Goal: Communication & Community: Ask a question

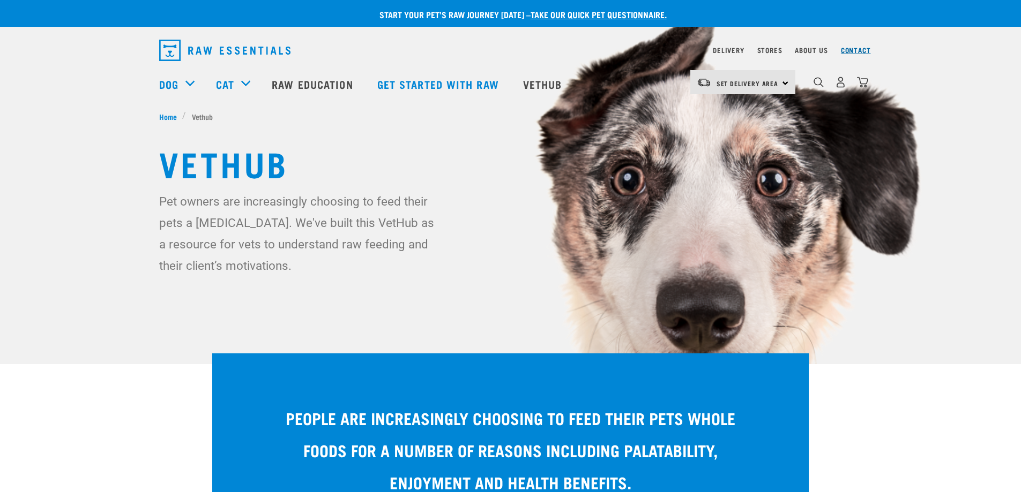
click at [865, 48] on link "Contact" at bounding box center [856, 50] width 30 height 4
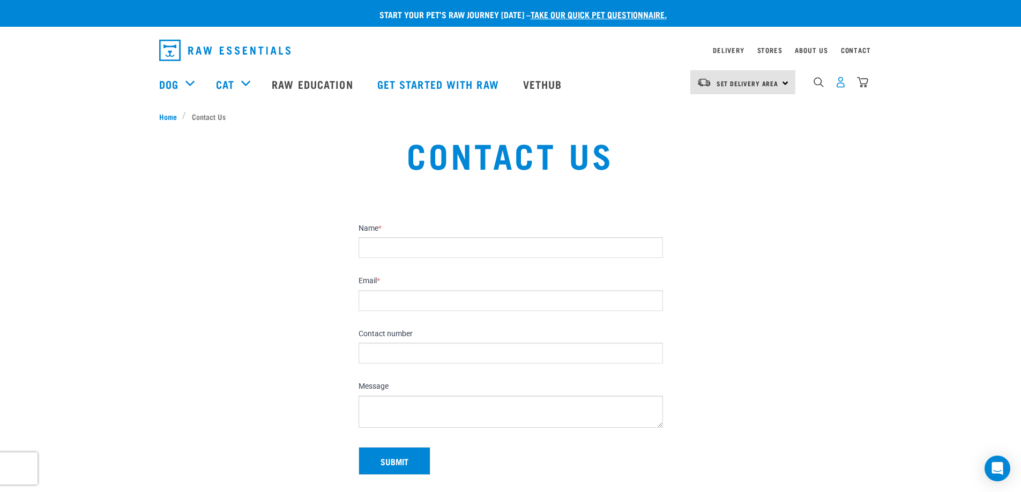
click at [837, 88] on img "dropdown navigation" at bounding box center [840, 82] width 11 height 11
click at [855, 50] on link "Contact" at bounding box center [856, 50] width 30 height 4
click at [398, 245] on input "Name *" at bounding box center [510, 247] width 304 height 21
type input "Donna and Kevin Larsen"
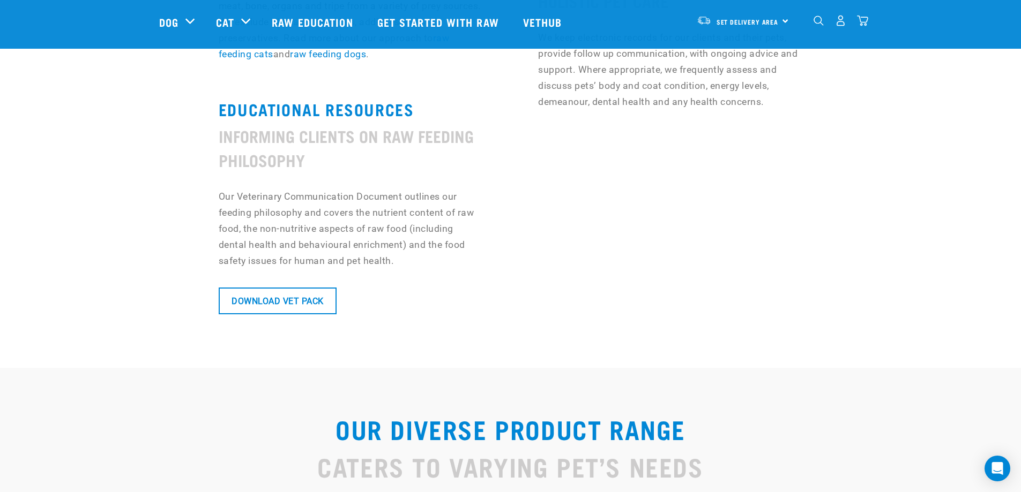
scroll to position [964, 0]
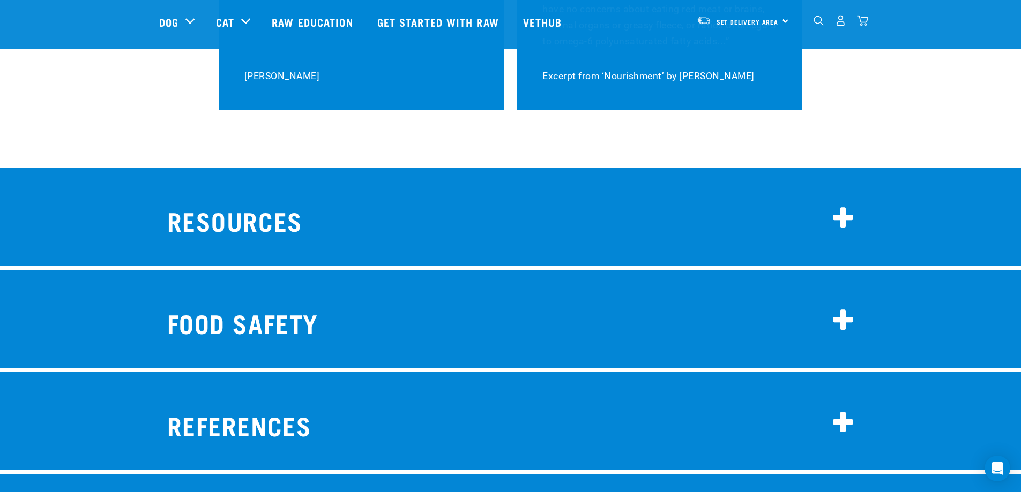
scroll to position [8573, 0]
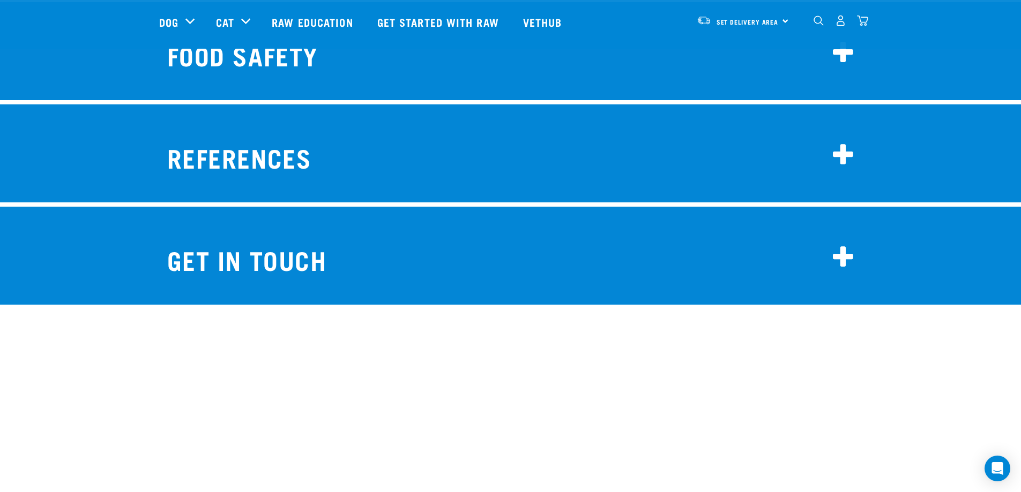
click at [321, 237] on h2 "Get in touch" at bounding box center [510, 258] width 703 height 42
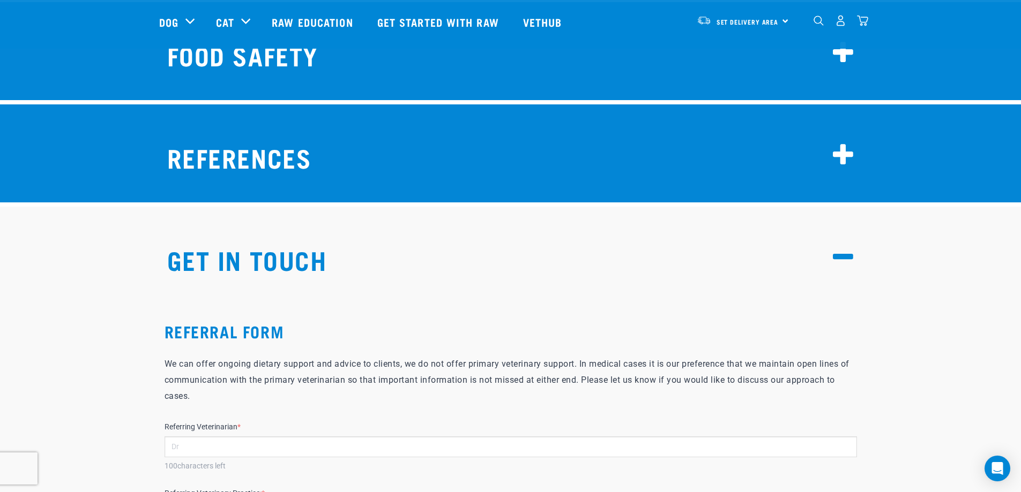
click at [243, 437] on input "Referring Veterinarian *" at bounding box center [510, 447] width 692 height 21
type input "[PERSON_NAME]"
type input "Papamoa Vets"
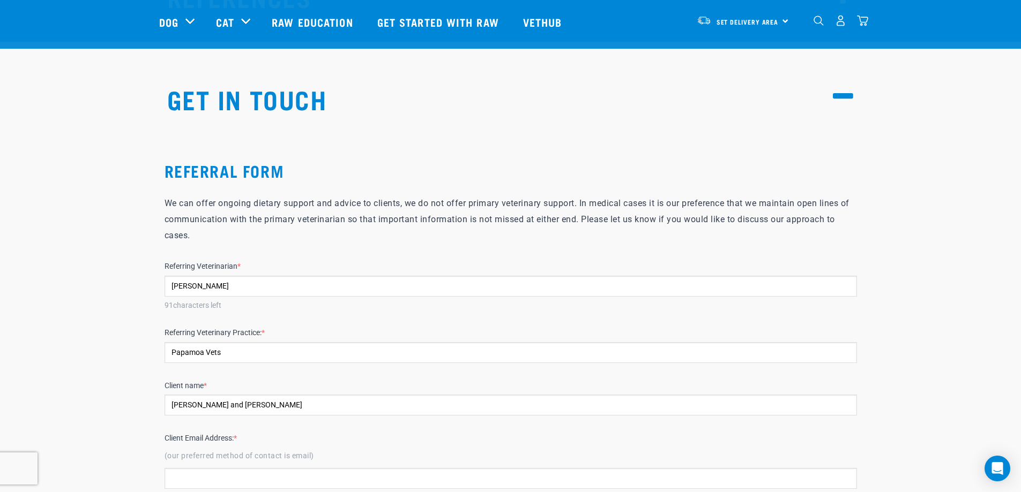
scroll to position [8787, 0]
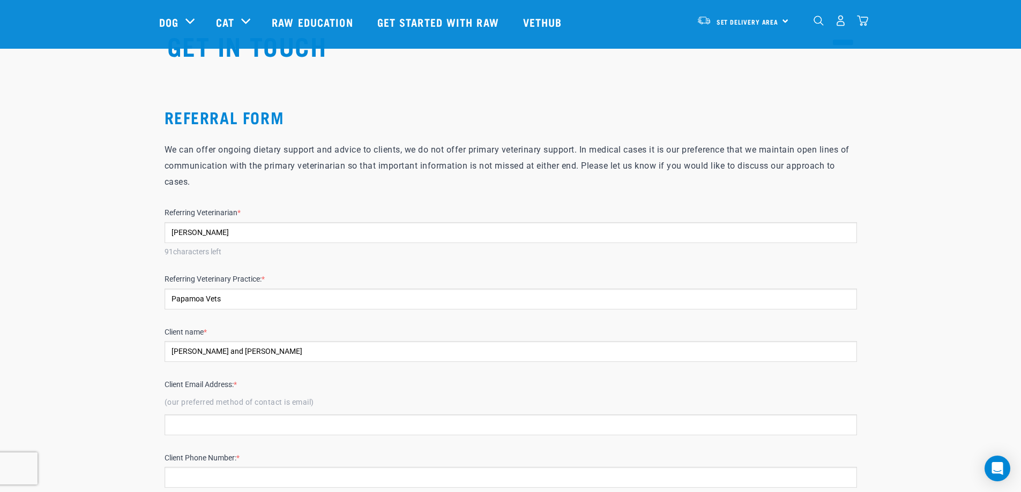
type input "[PERSON_NAME] and [PERSON_NAME]"
click at [203, 415] on input "Client Email Address: *" at bounding box center [510, 425] width 692 height 21
paste input "[EMAIL_ADDRESS][DOMAIN_NAME]"
type input "[EMAIL_ADDRESS][DOMAIN_NAME]"
paste input "0226162725"
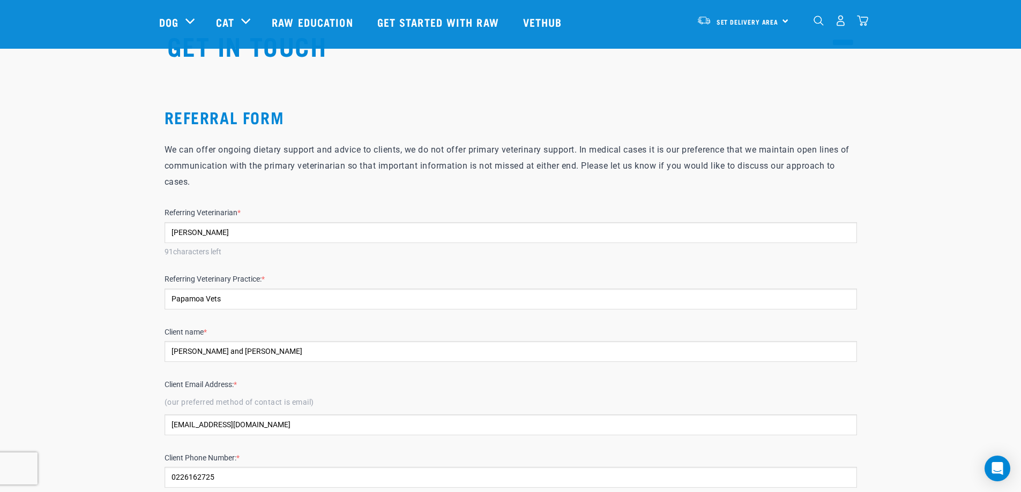
type input "0226162725"
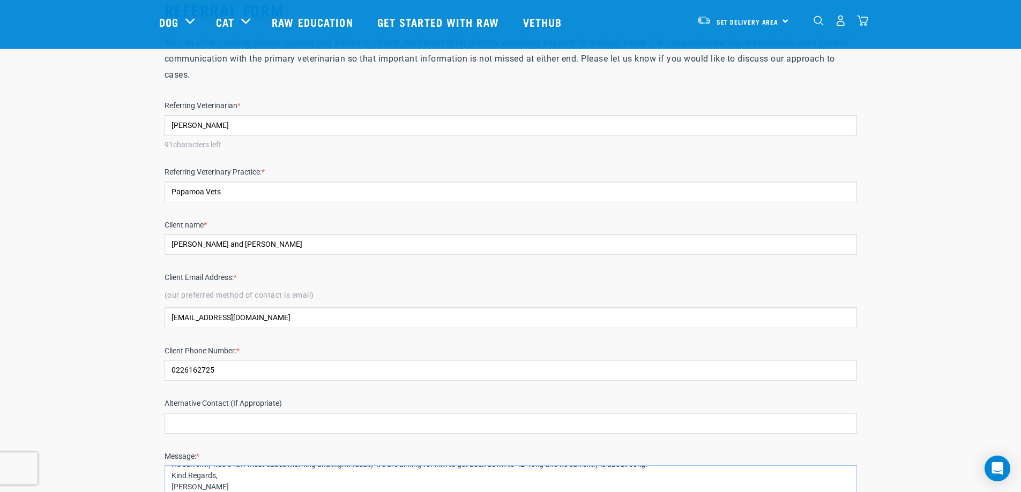
type textarea "Hi [PERSON_NAME], [PERSON_NAME] has a bad lameness and we suspect his CCL has t…"
